Goal: Information Seeking & Learning: Check status

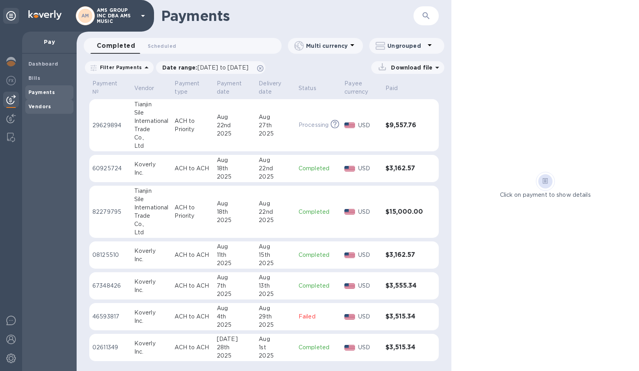
click at [51, 109] on span "Vendors" at bounding box center [49, 107] width 42 height 8
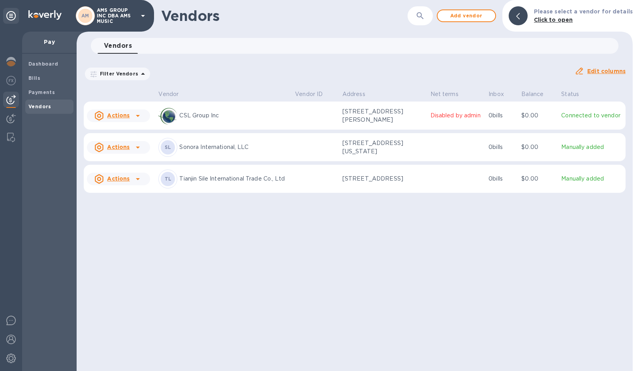
click at [215, 147] on p "Sonora International, LLC" at bounding box center [233, 147] width 109 height 8
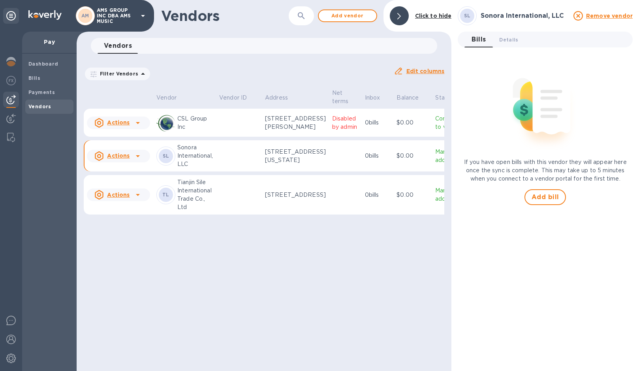
click at [143, 162] on div at bounding box center [138, 156] width 13 height 13
click at [233, 174] on div at bounding box center [319, 185] width 639 height 371
click at [435, 164] on p "Manually added" at bounding box center [450, 156] width 30 height 17
click at [160, 163] on div "SL" at bounding box center [166, 156] width 14 height 14
click at [167, 159] on b "SL" at bounding box center [166, 156] width 7 height 6
